Goal: Task Accomplishment & Management: Use online tool/utility

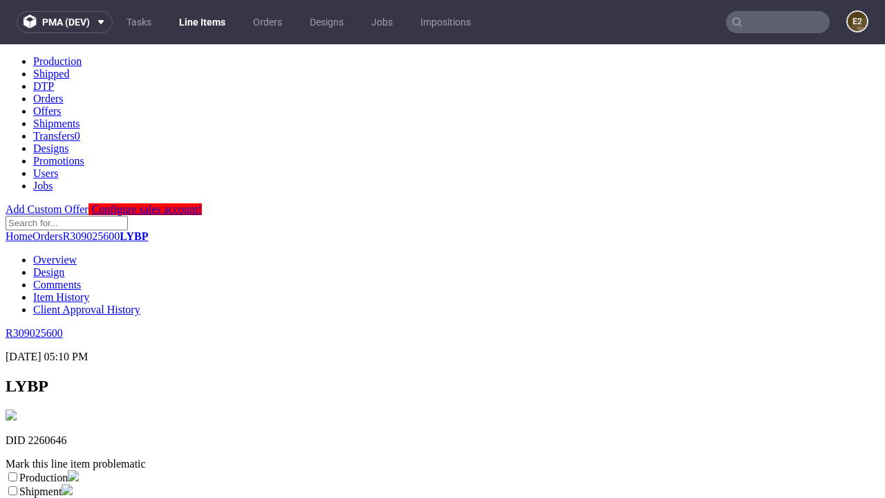
scroll to position [243, 0]
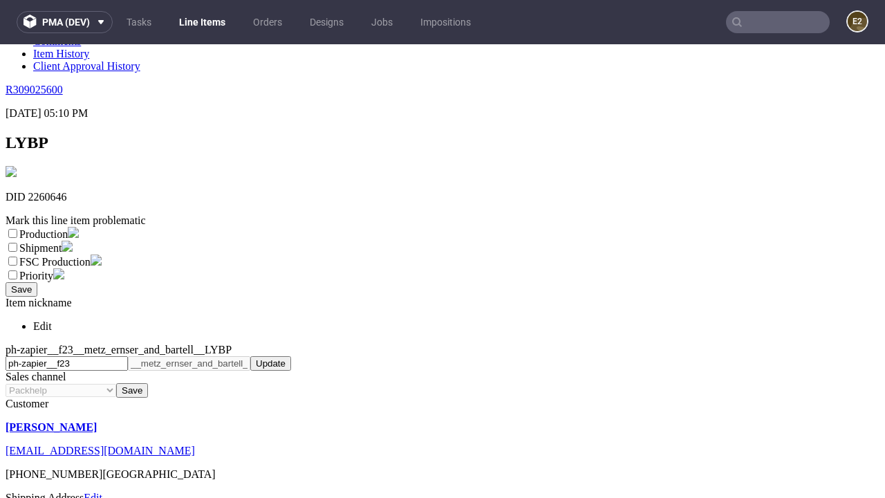
select select "dtp_ca_needed"
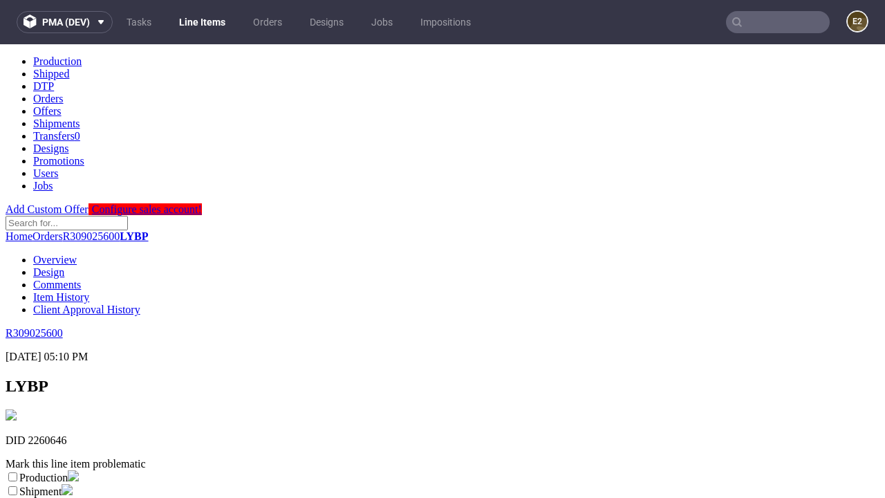
scroll to position [0, 0]
